Goal: Task Accomplishment & Management: Manage account settings

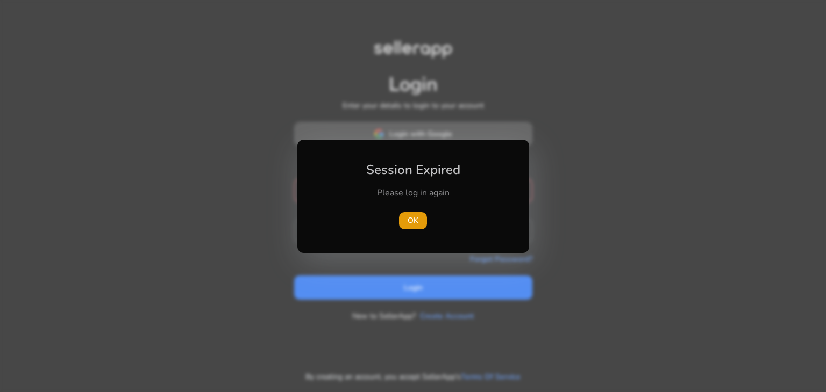
click at [428, 141] on body "Login Enter your details to login to your account Login with Google or mail Ema…" at bounding box center [413, 196] width 826 height 392
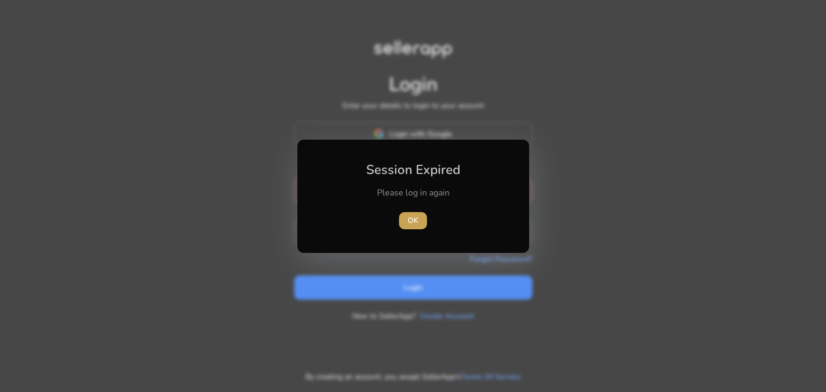
click at [410, 212] on span "button" at bounding box center [413, 221] width 28 height 26
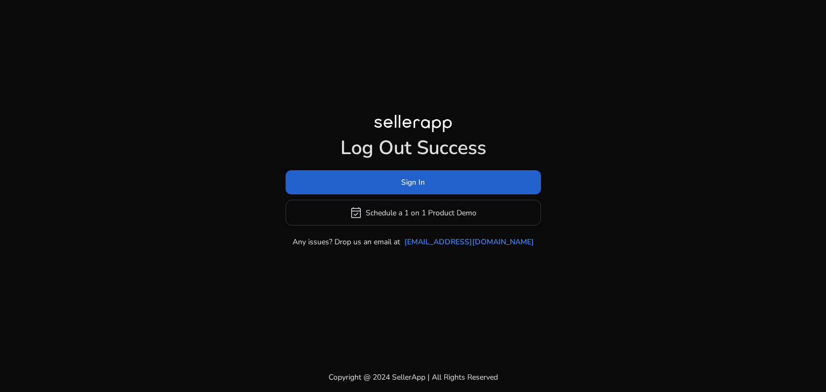
click at [446, 182] on span at bounding box center [412, 183] width 255 height 26
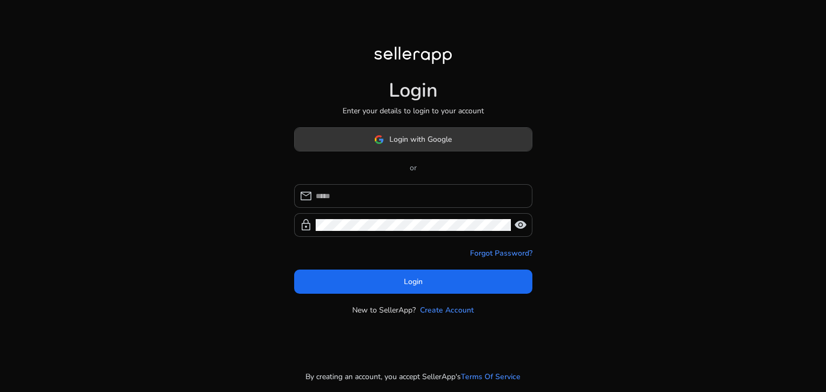
click at [442, 138] on span "Login with Google" at bounding box center [420, 139] width 62 height 11
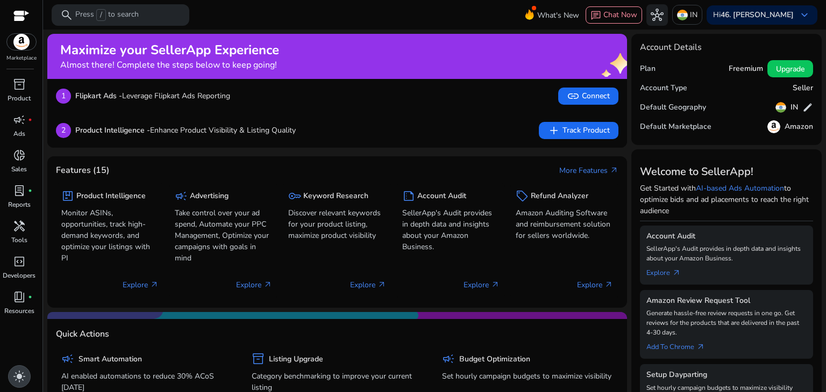
click at [25, 374] on div "light_mode" at bounding box center [19, 377] width 23 height 23
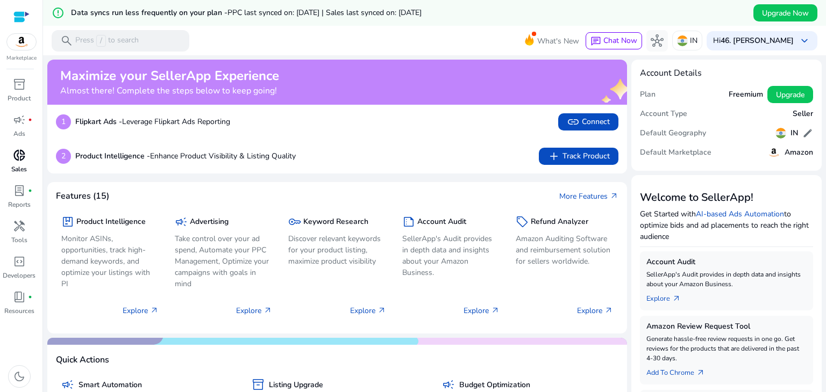
click at [20, 166] on p "Sales" at bounding box center [19, 169] width 16 height 10
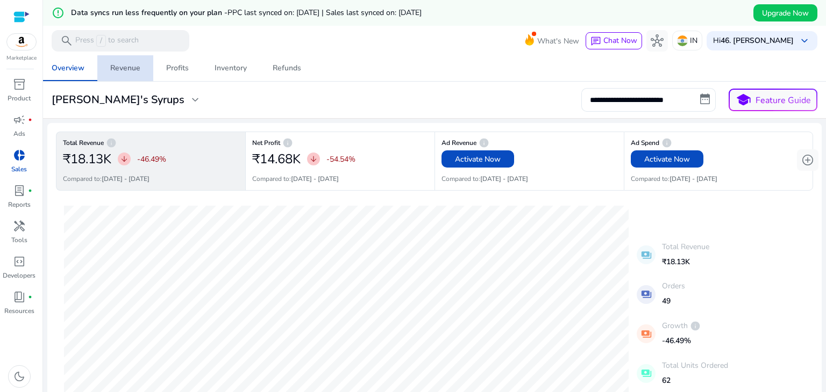
click at [134, 66] on div "Revenue" at bounding box center [125, 69] width 30 height 8
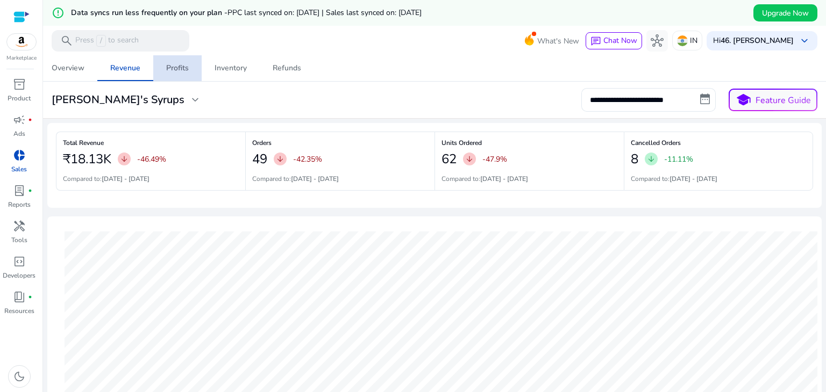
click at [181, 74] on span "Profits" at bounding box center [177, 68] width 23 height 26
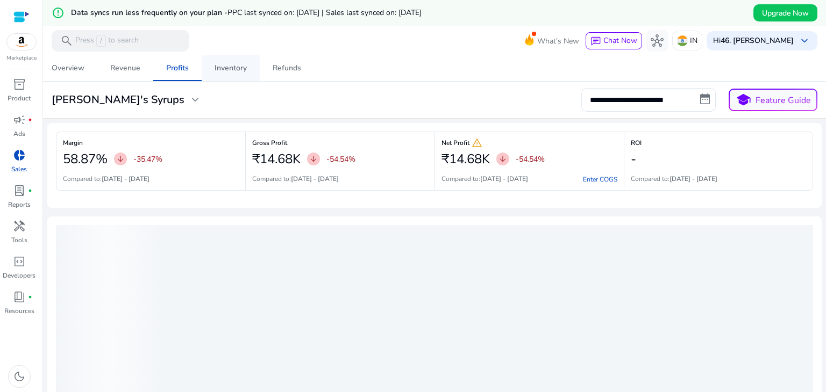
click at [235, 71] on div "Inventory" at bounding box center [230, 69] width 32 height 8
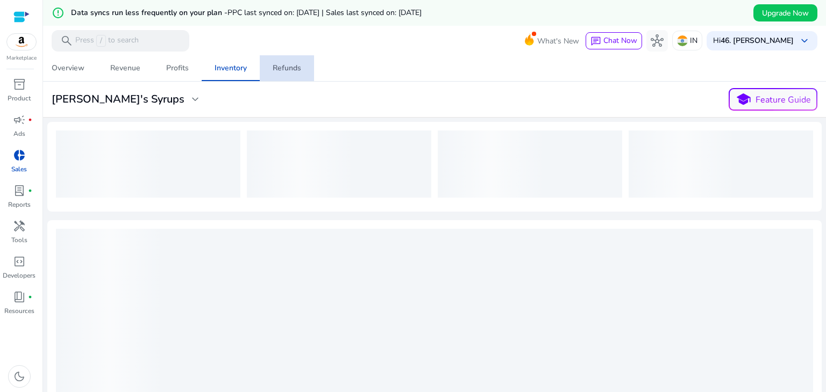
click at [280, 70] on div "Refunds" at bounding box center [287, 69] width 28 height 8
